Goal: Transaction & Acquisition: Book appointment/travel/reservation

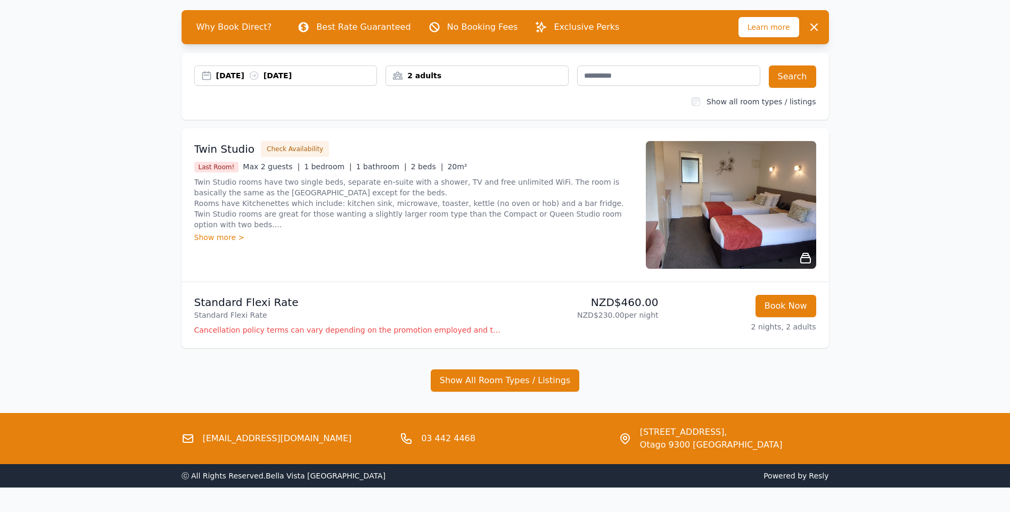
scroll to position [19, 0]
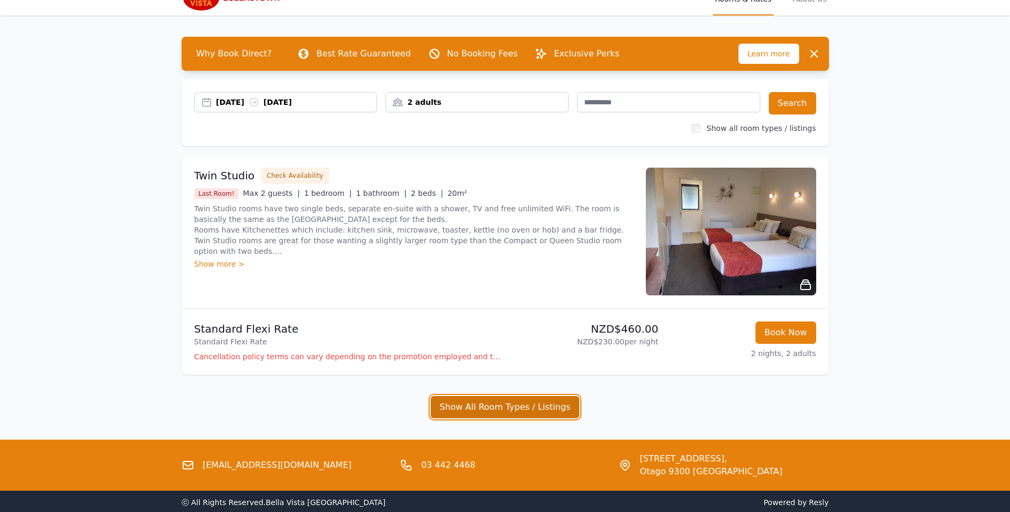
click at [488, 402] on button "Show All Room Types / Listings" at bounding box center [505, 407] width 149 height 22
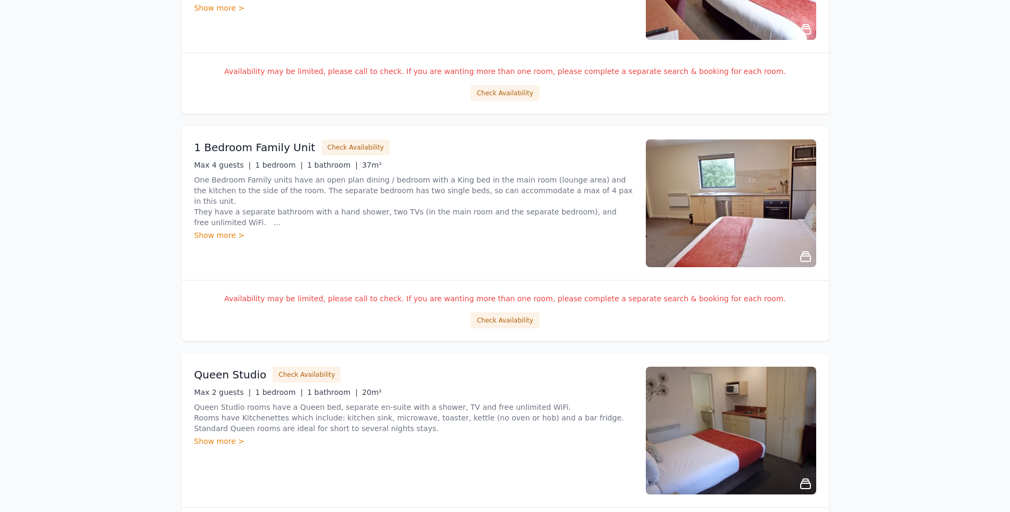
scroll to position [1597, 0]
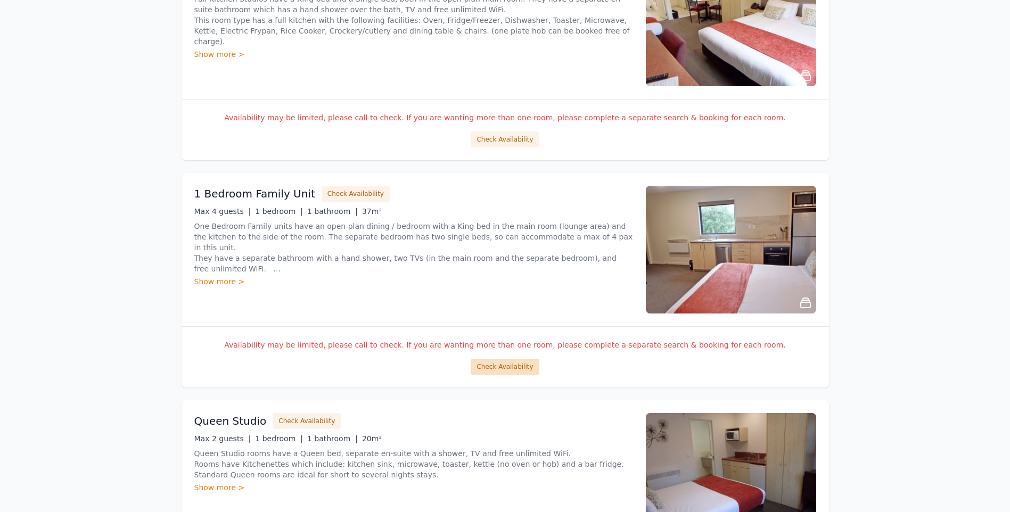
click at [500, 367] on button "Check Availability" at bounding box center [505, 367] width 68 height 16
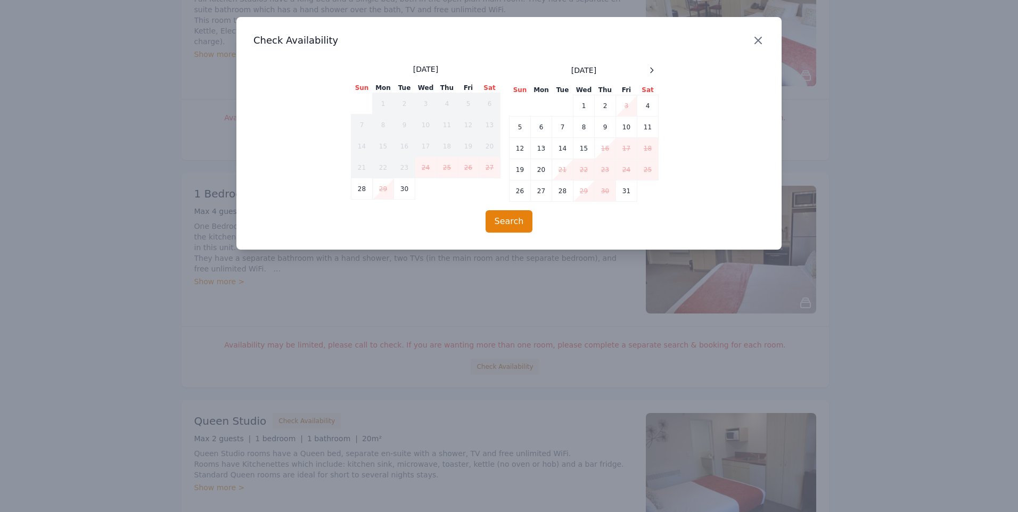
click at [759, 37] on icon "button" at bounding box center [758, 40] width 13 height 13
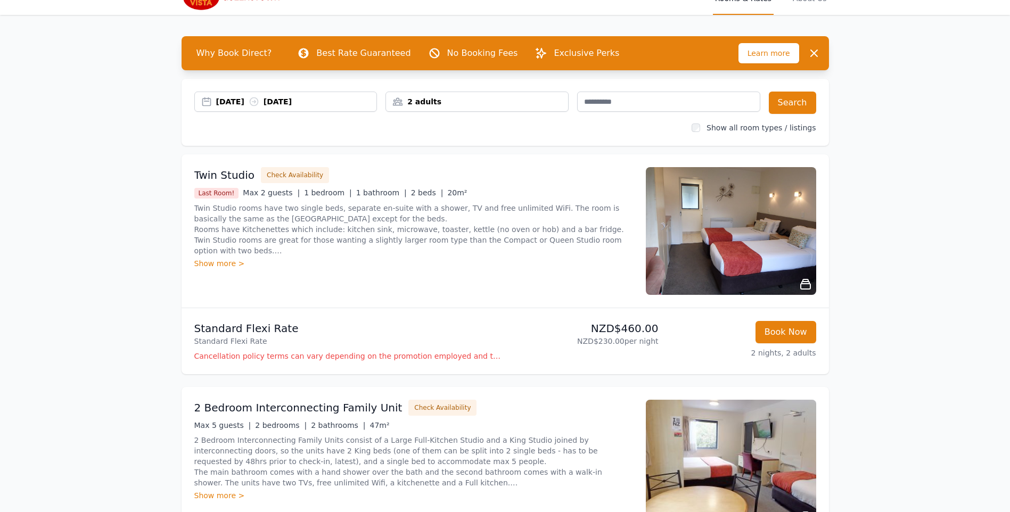
scroll to position [0, 0]
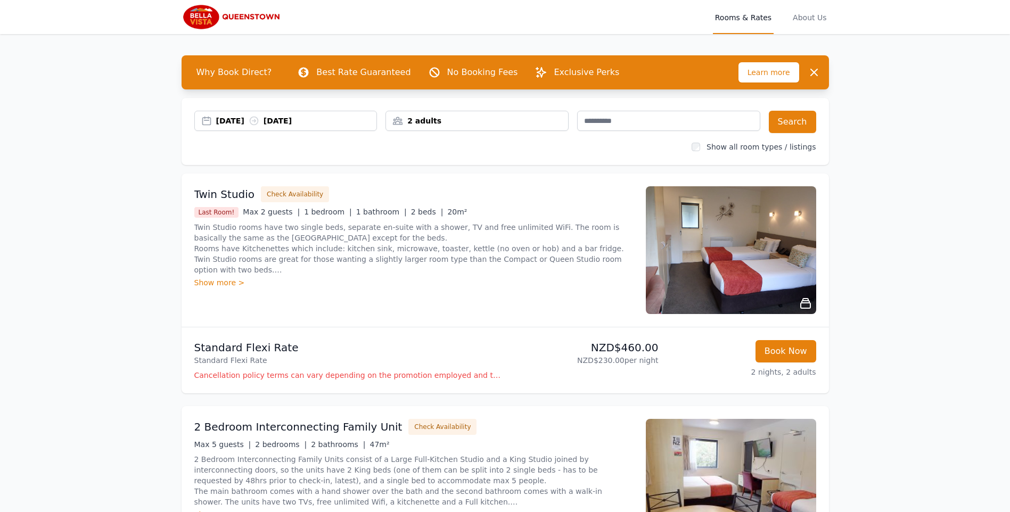
click at [439, 120] on div "2 adults" at bounding box center [477, 121] width 182 height 11
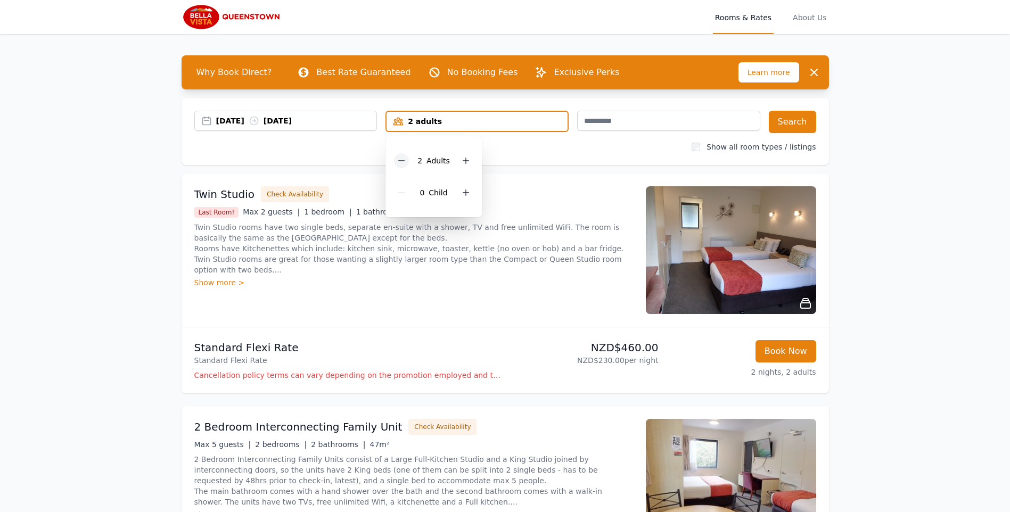
click at [403, 159] on icon at bounding box center [401, 160] width 9 height 9
click at [459, 191] on icon at bounding box center [462, 192] width 9 height 9
click at [792, 119] on button "Search" at bounding box center [792, 122] width 47 height 22
